Goal: Find specific page/section: Find specific page/section

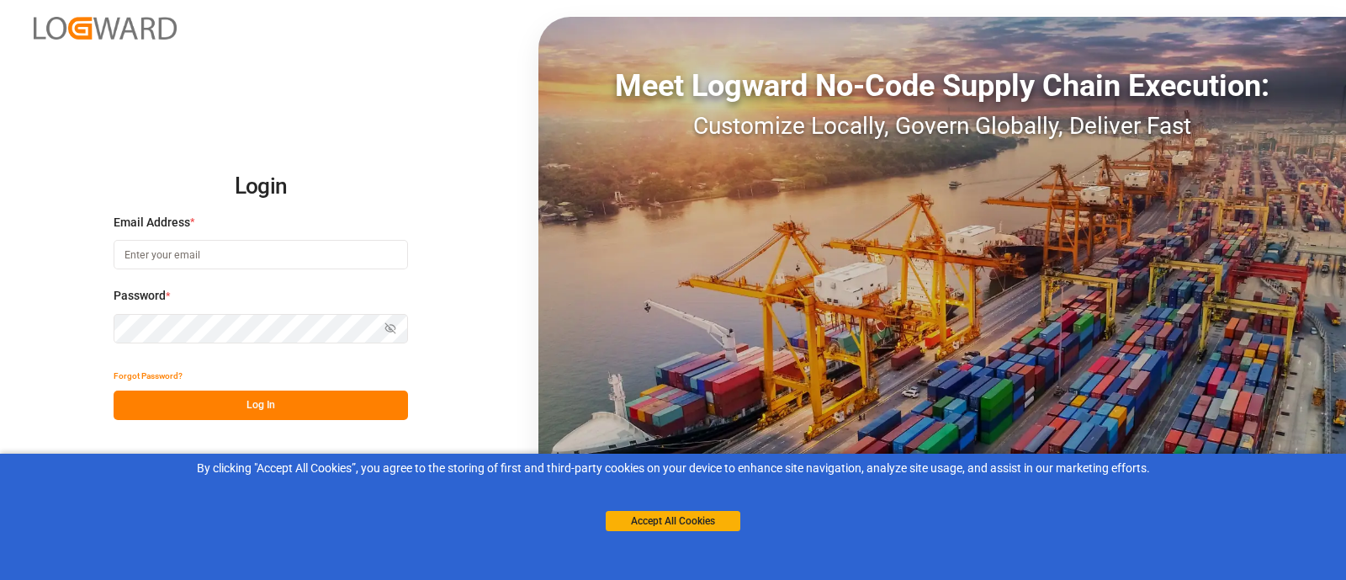
click at [181, 261] on input at bounding box center [261, 254] width 295 height 29
type input "[PERSON_NAME][EMAIL_ADDRESS][PERSON_NAME][DOMAIN_NAME]"
click at [321, 392] on button "Log In" at bounding box center [261, 404] width 295 height 29
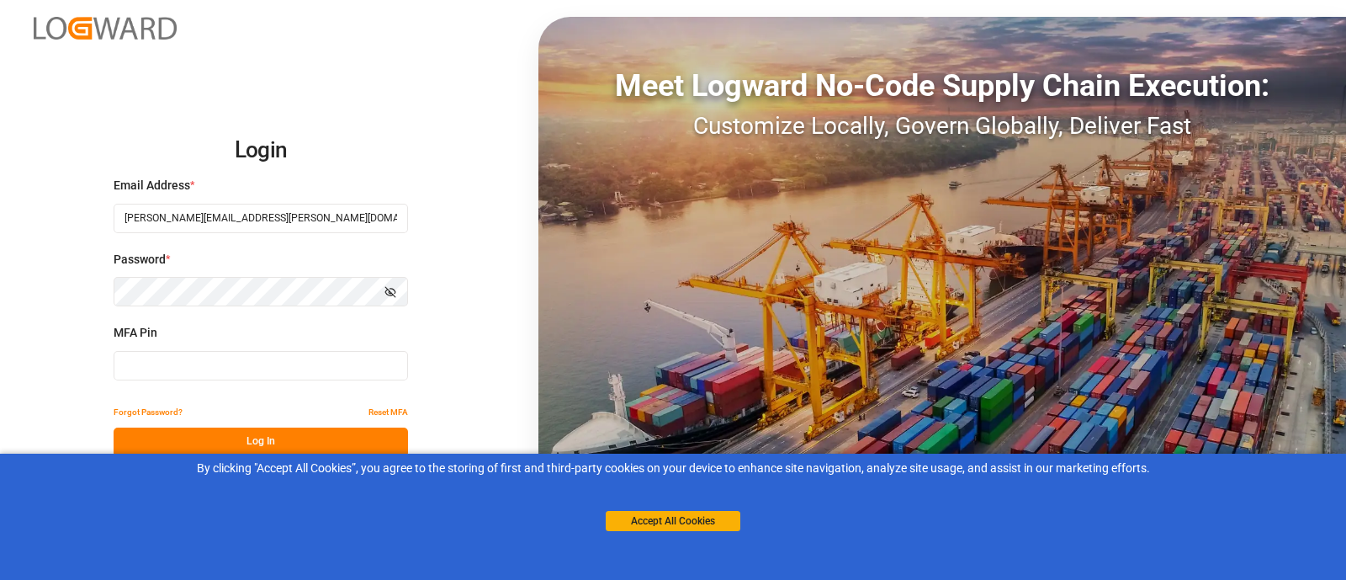
click at [162, 358] on input at bounding box center [261, 365] width 295 height 29
type input "554761"
click at [231, 434] on button "Log In" at bounding box center [261, 442] width 295 height 29
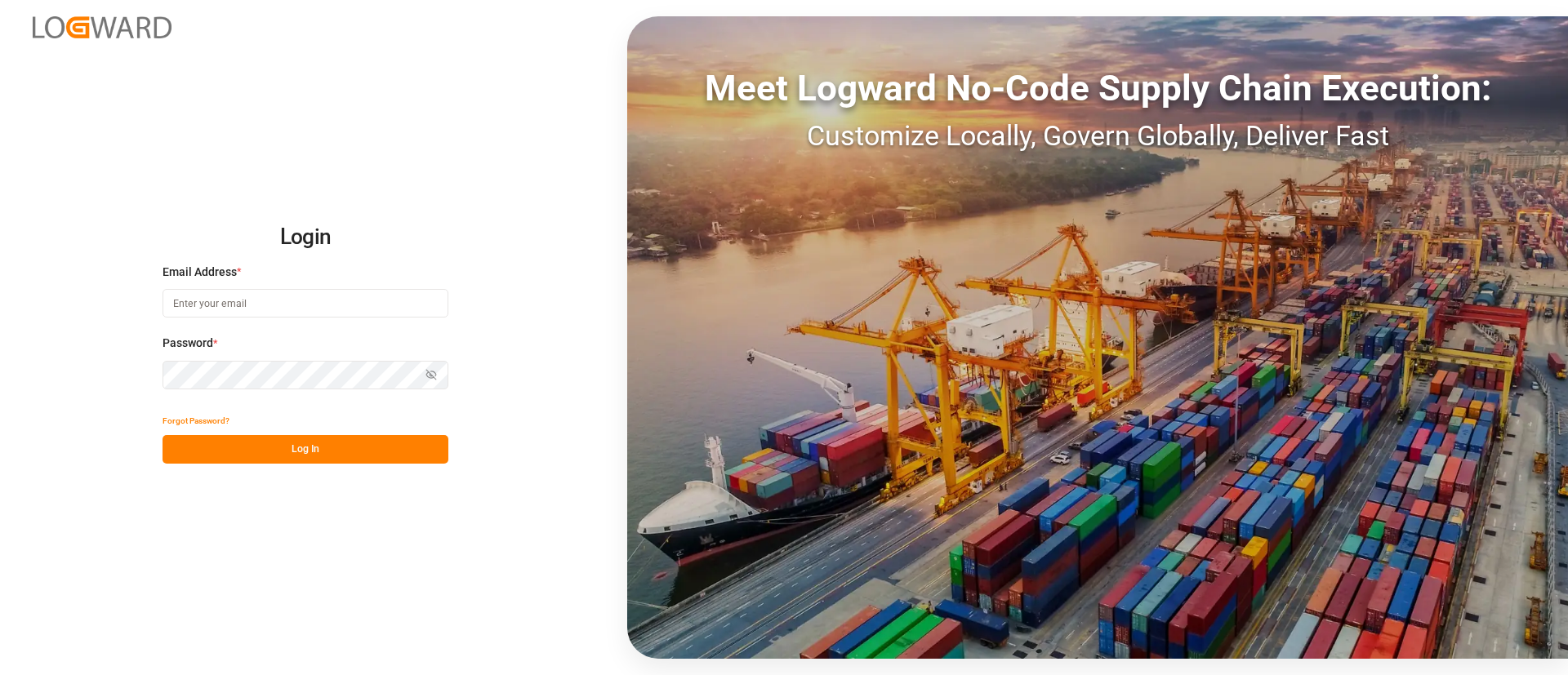
click at [273, 305] on input at bounding box center [305, 303] width 286 height 28
type input "[PERSON_NAME][EMAIL_ADDRESS][PERSON_NAME][DOMAIN_NAME]"
click at [300, 451] on button "Log In" at bounding box center [305, 449] width 286 height 28
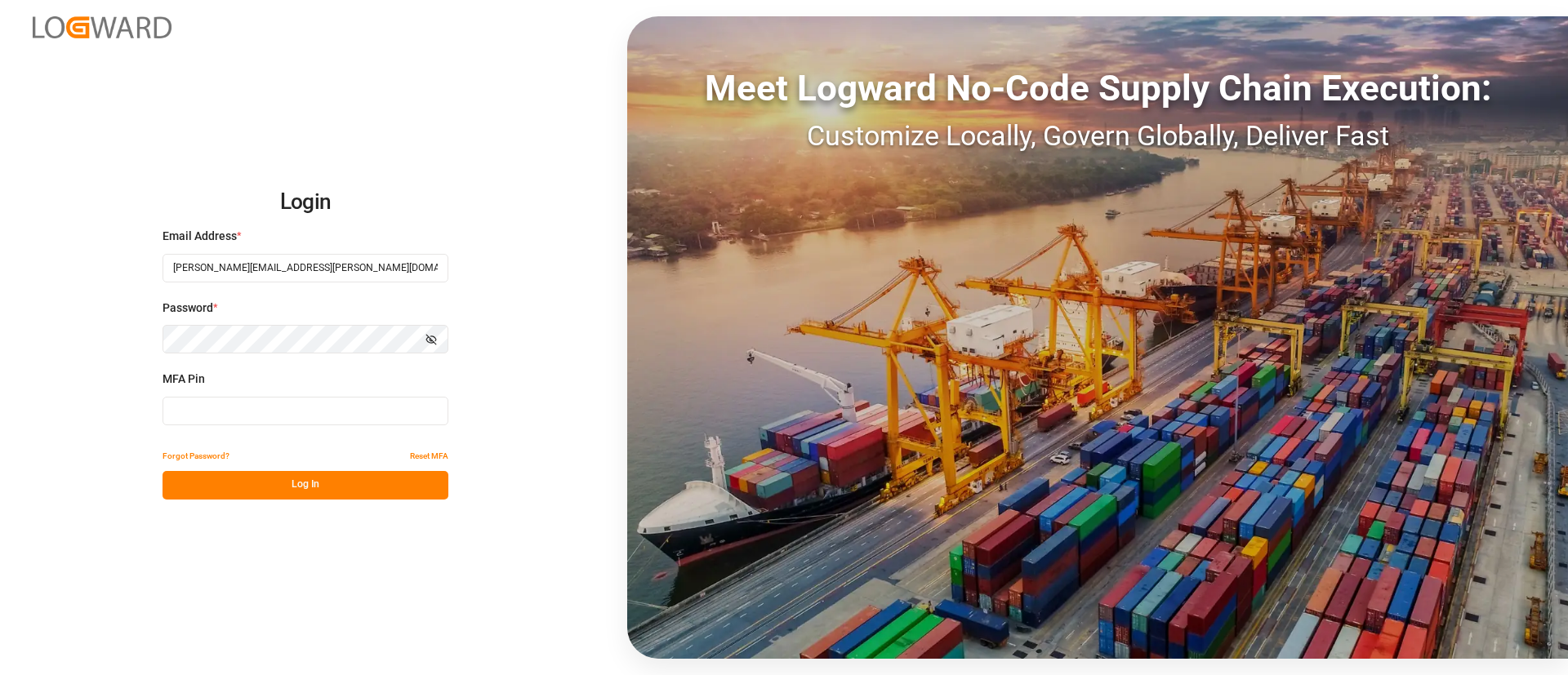
click at [348, 411] on input at bounding box center [305, 410] width 286 height 28
type input "864290"
click at [360, 479] on button "Log In" at bounding box center [305, 485] width 286 height 28
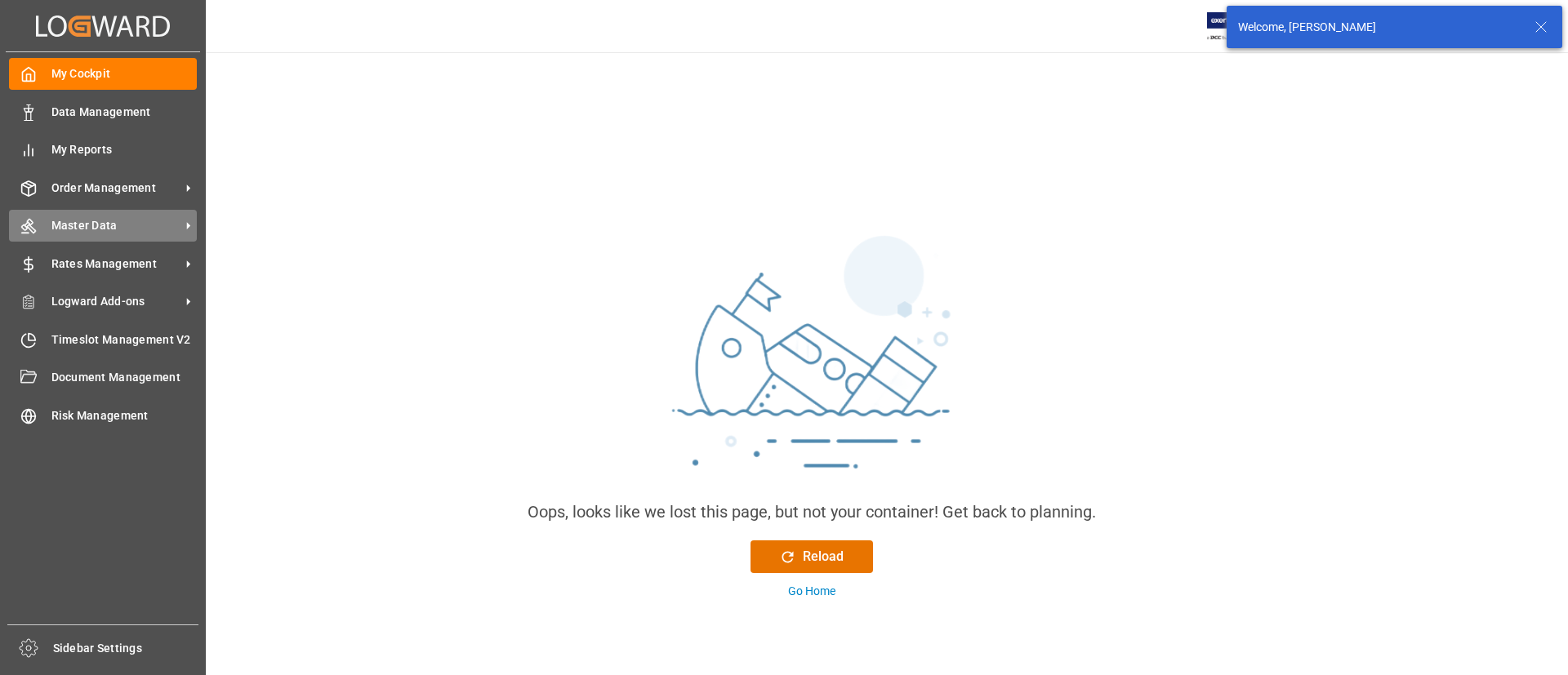
click at [77, 214] on div "Master Data Master Data" at bounding box center [103, 225] width 188 height 32
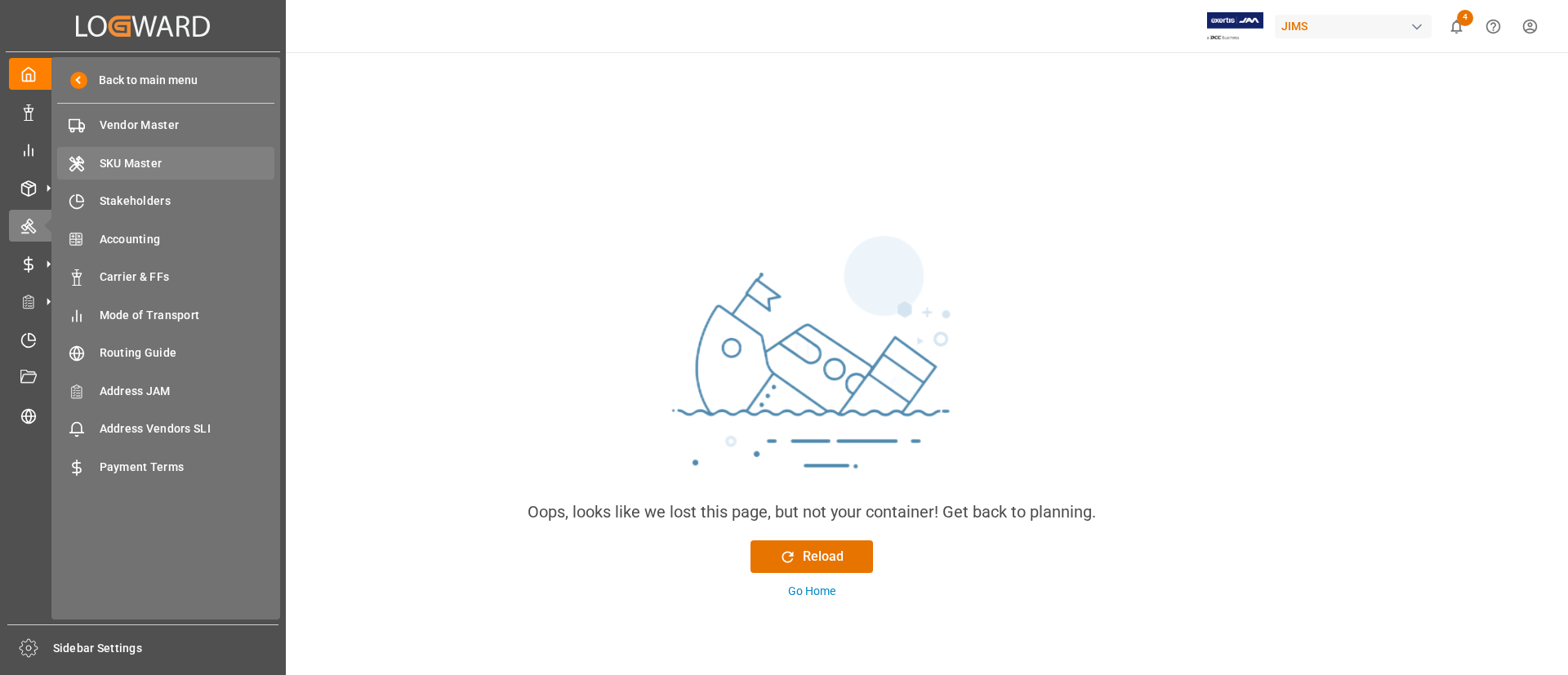
click at [147, 163] on span "SKU Master" at bounding box center [187, 164] width 176 height 17
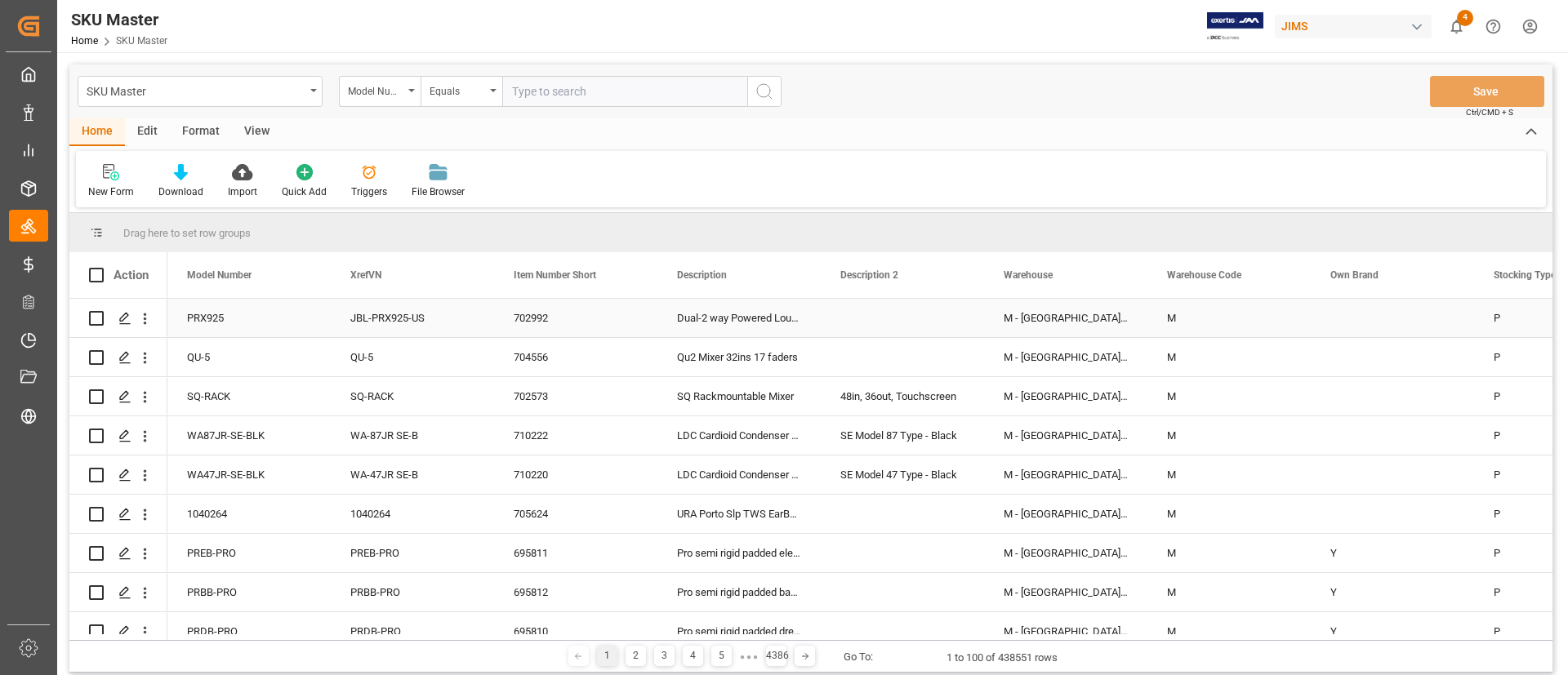
click at [844, 310] on div "Press SPACE to select this row." at bounding box center [902, 318] width 163 height 39
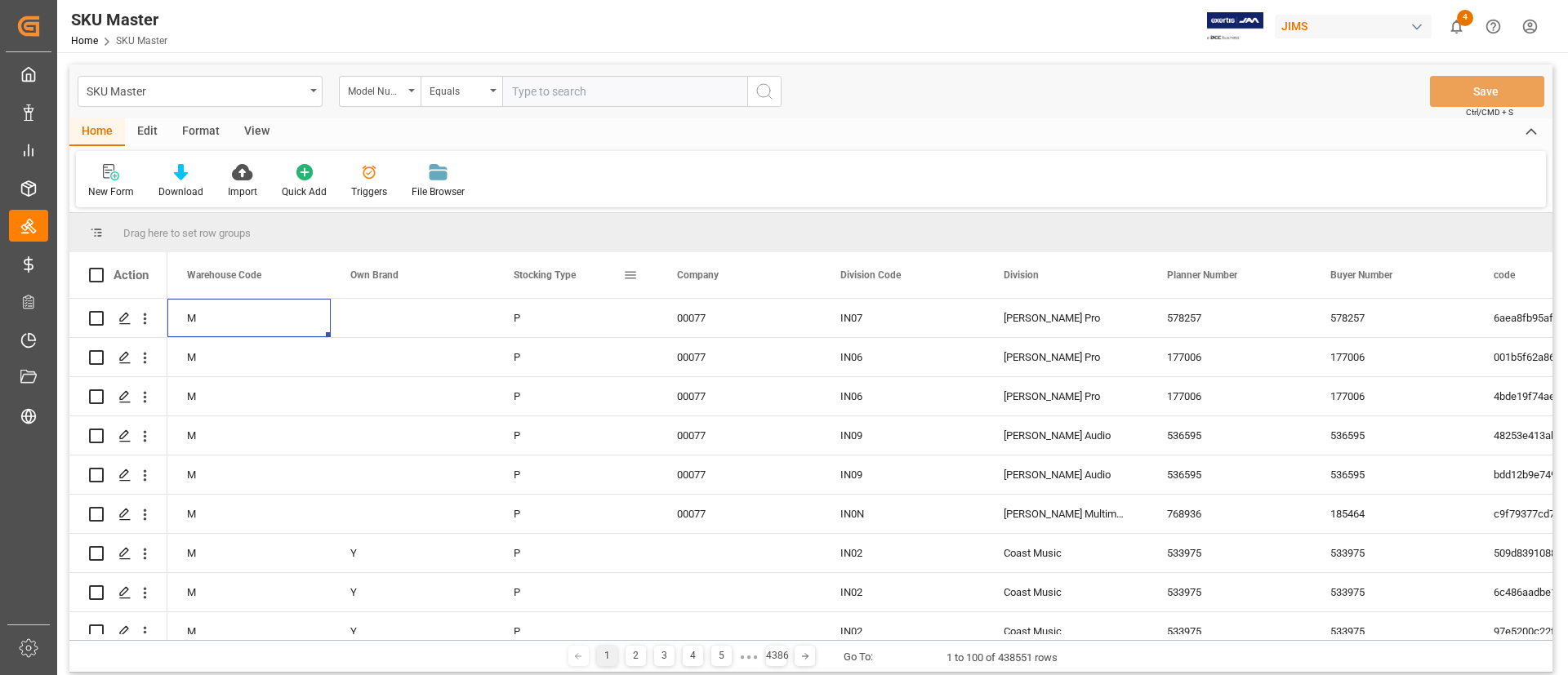
click at [632, 280] on span at bounding box center [630, 274] width 15 height 15
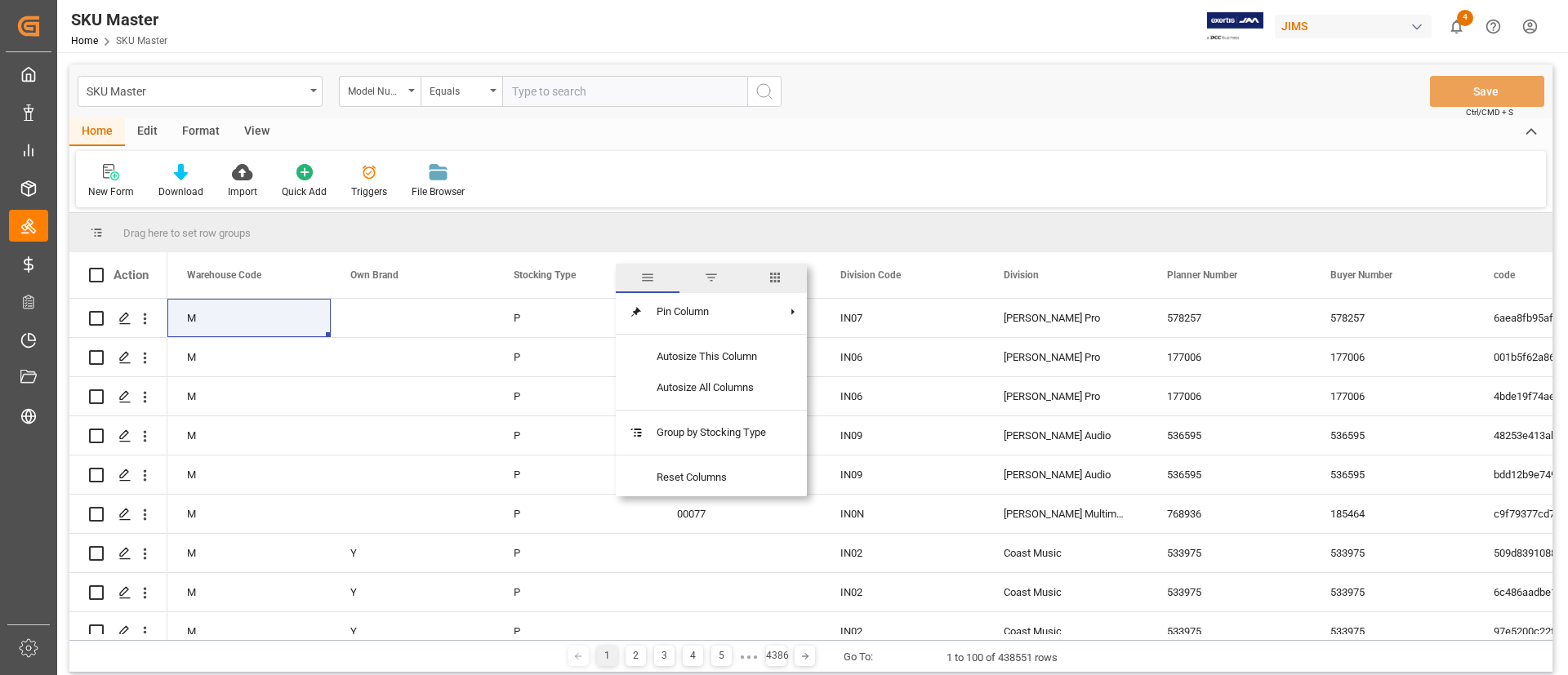
click at [710, 278] on span "filter" at bounding box center [710, 277] width 15 height 15
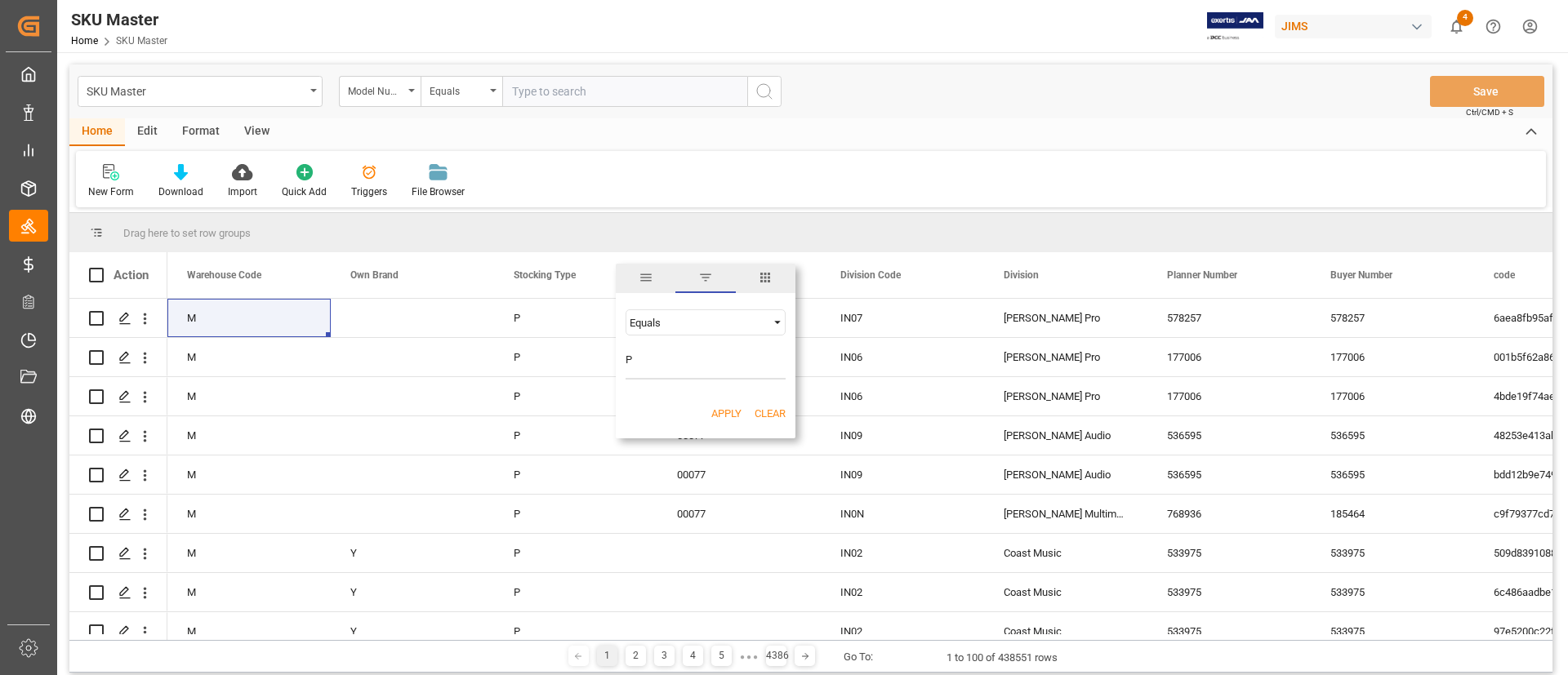
type input "P"
click at [715, 411] on button "Apply" at bounding box center [726, 413] width 30 height 16
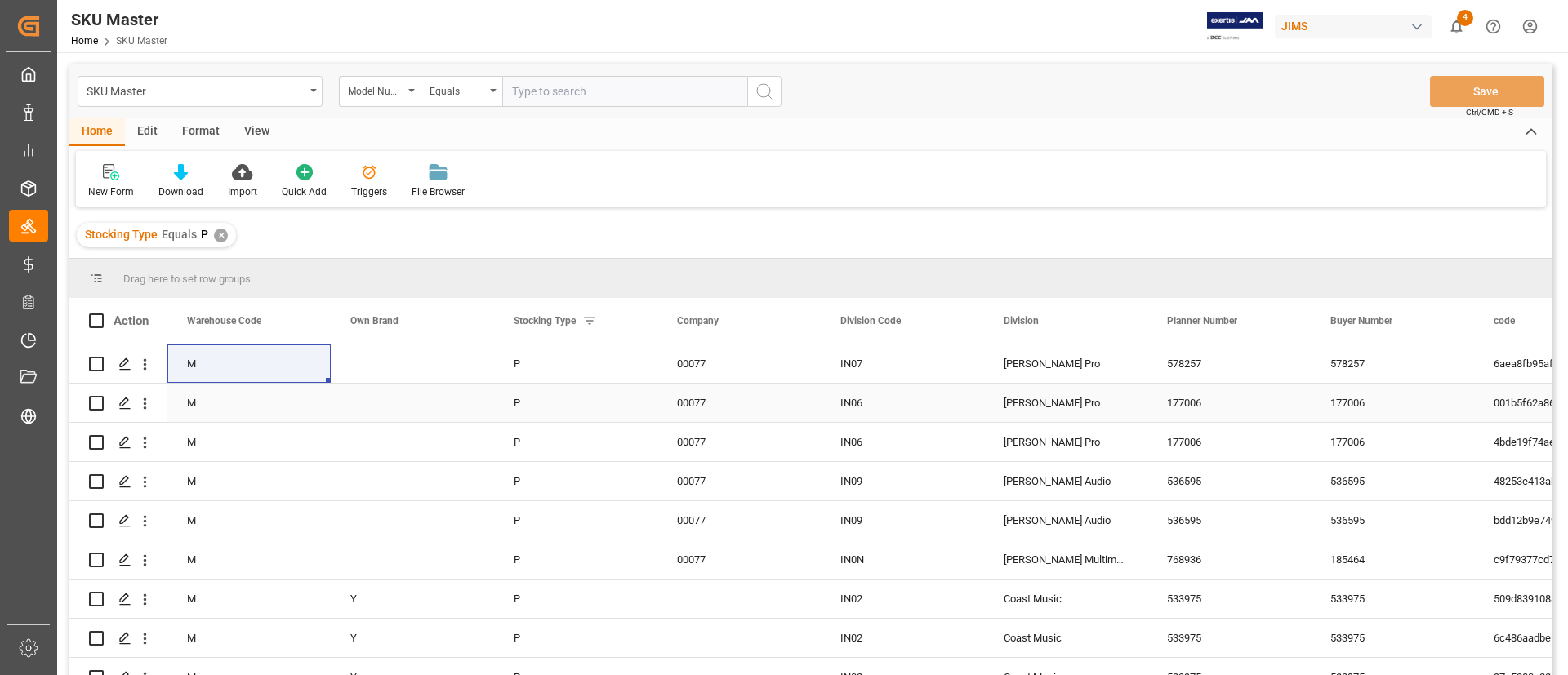
click at [616, 394] on div "P" at bounding box center [575, 403] width 163 height 39
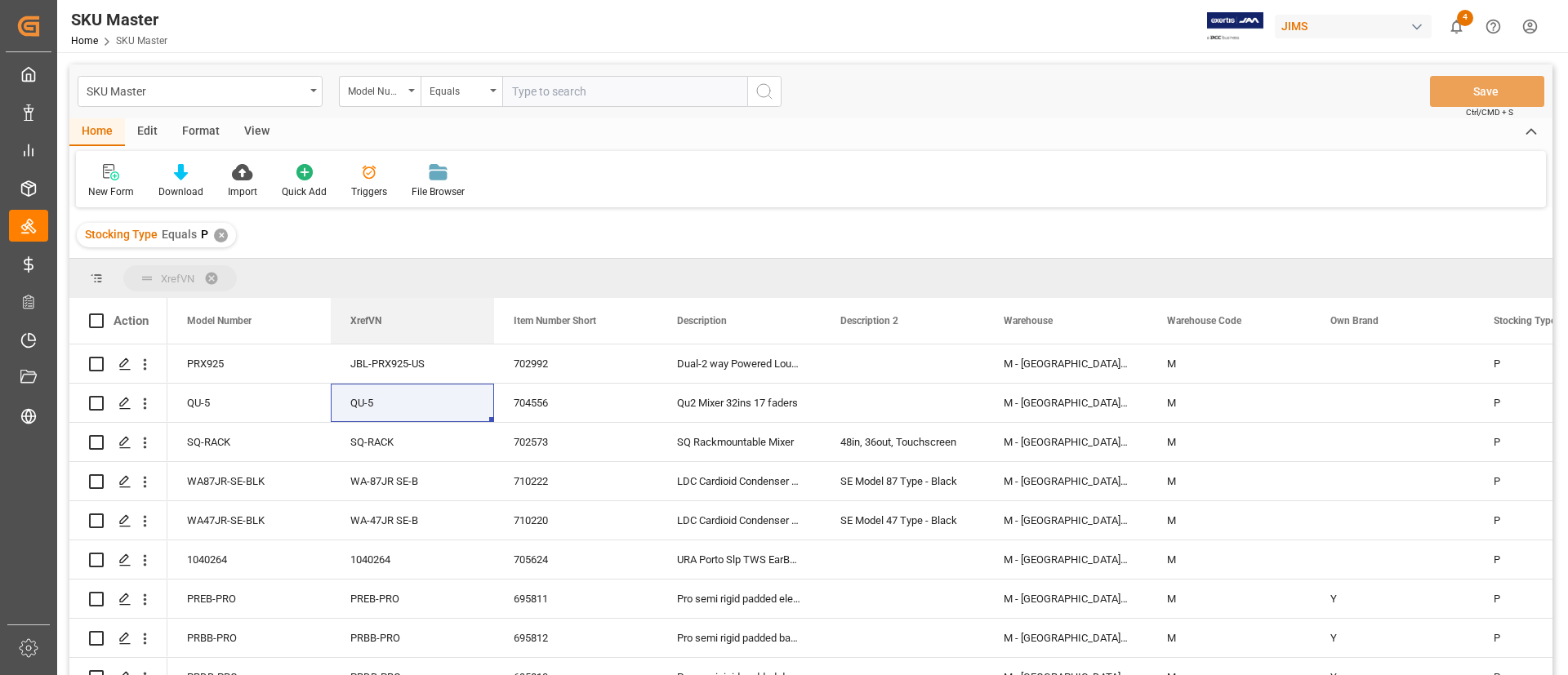
drag, startPoint x: 377, startPoint y: 318, endPoint x: 328, endPoint y: 269, distance: 69.3
